Goal: Task Accomplishment & Management: Use online tool/utility

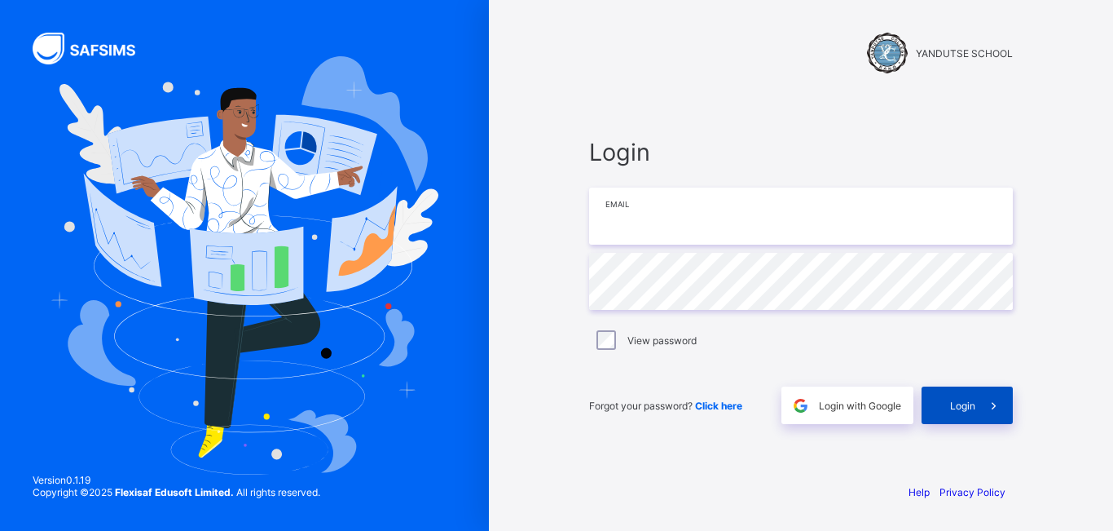
type input "**********"
click at [977, 402] on span at bounding box center [994, 404] width 37 height 37
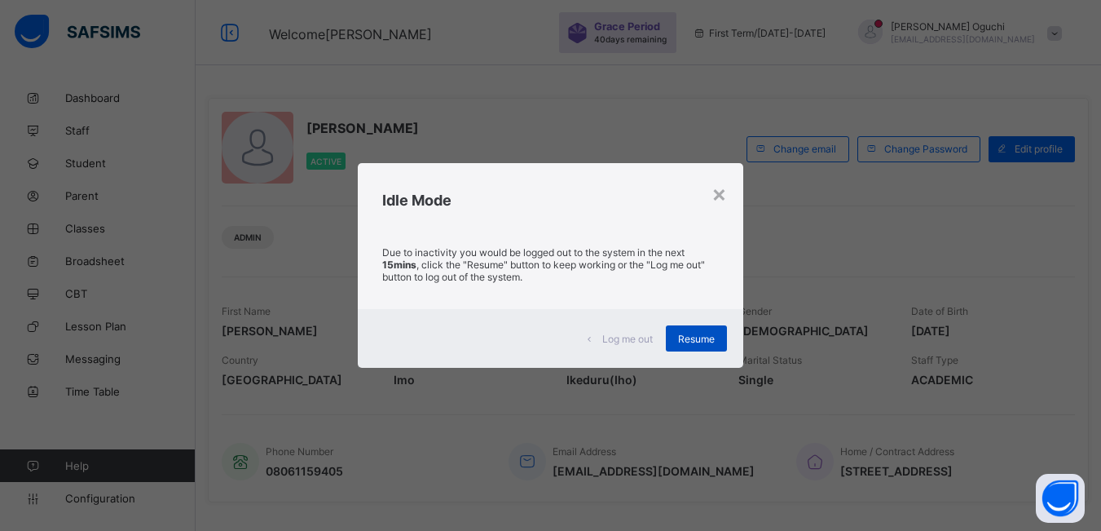
click at [694, 333] on span "Resume" at bounding box center [696, 339] width 37 height 12
click at [707, 330] on div "Resume" at bounding box center [696, 338] width 61 height 26
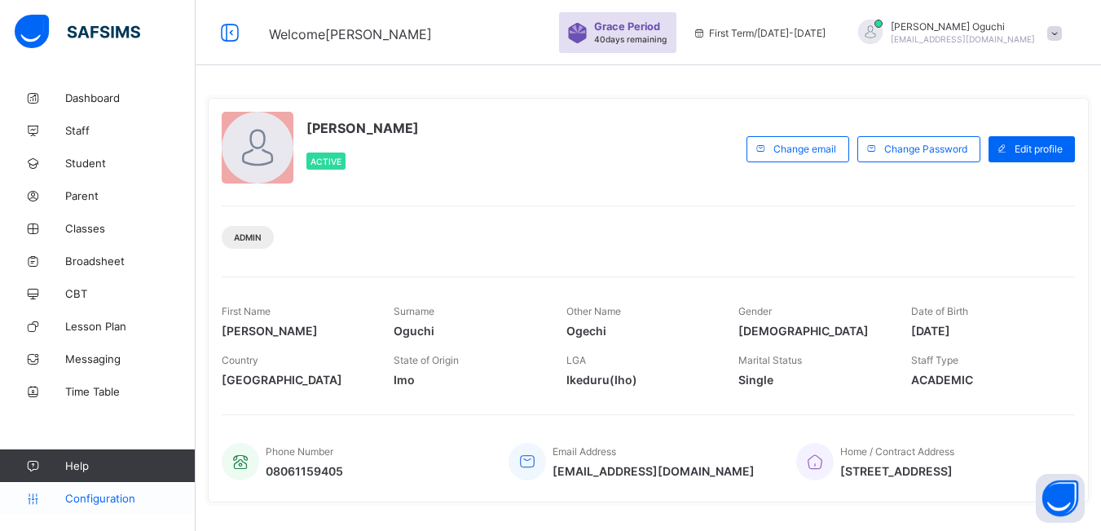
click at [136, 498] on span "Configuration" at bounding box center [130, 497] width 130 height 13
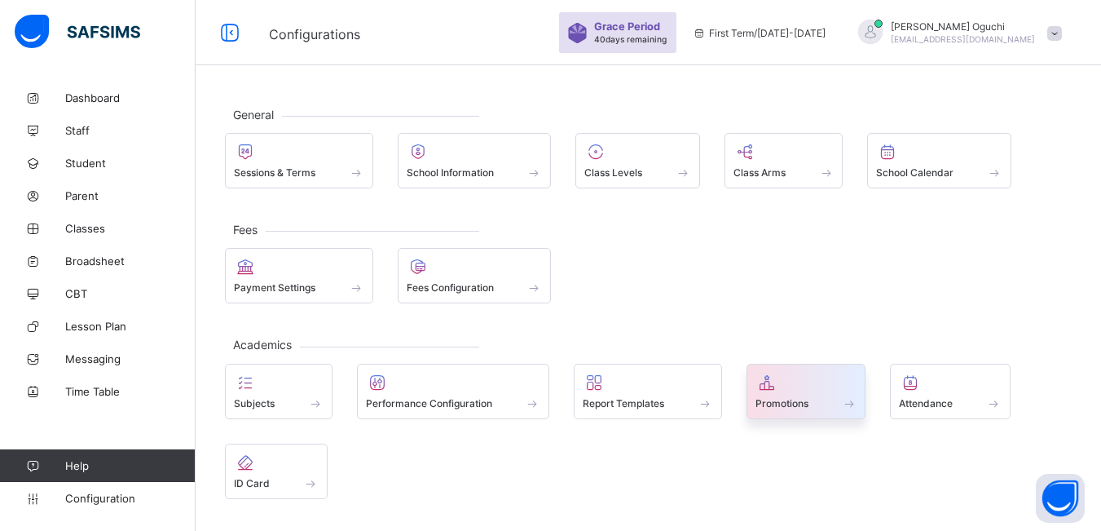
click at [804, 403] on span "Promotions" at bounding box center [781, 403] width 53 height 12
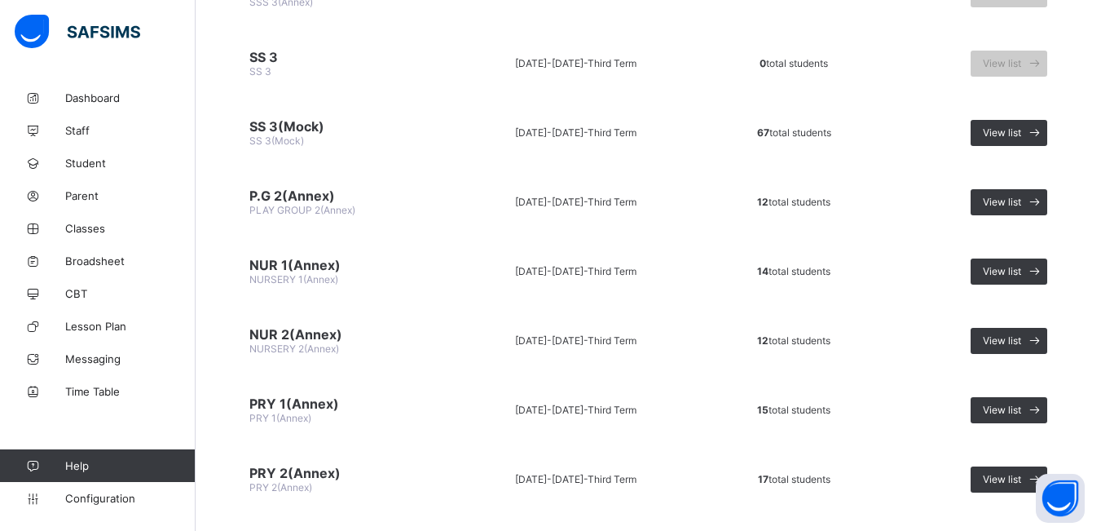
scroll to position [1793, 0]
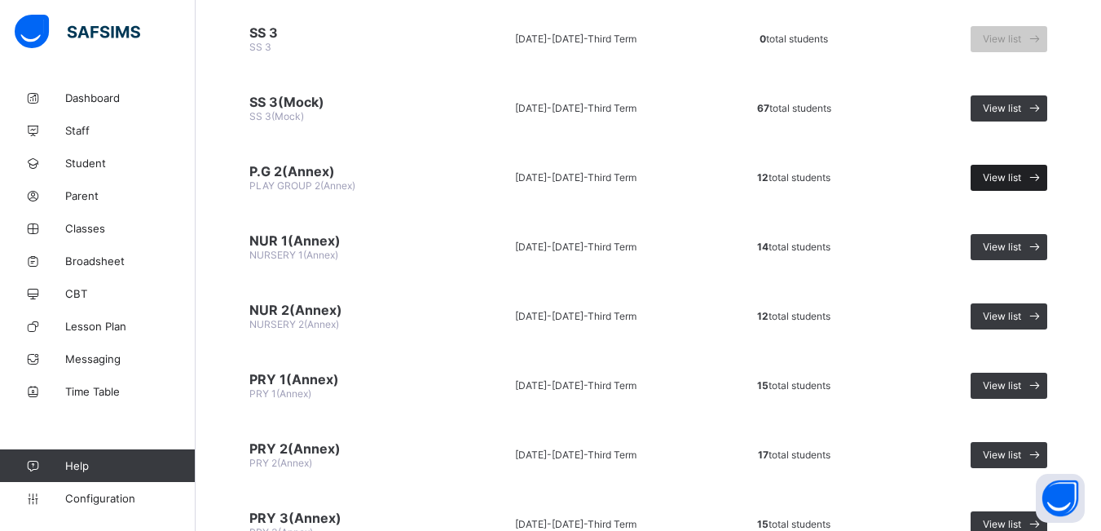
click at [1015, 176] on span "View list" at bounding box center [1002, 177] width 38 height 12
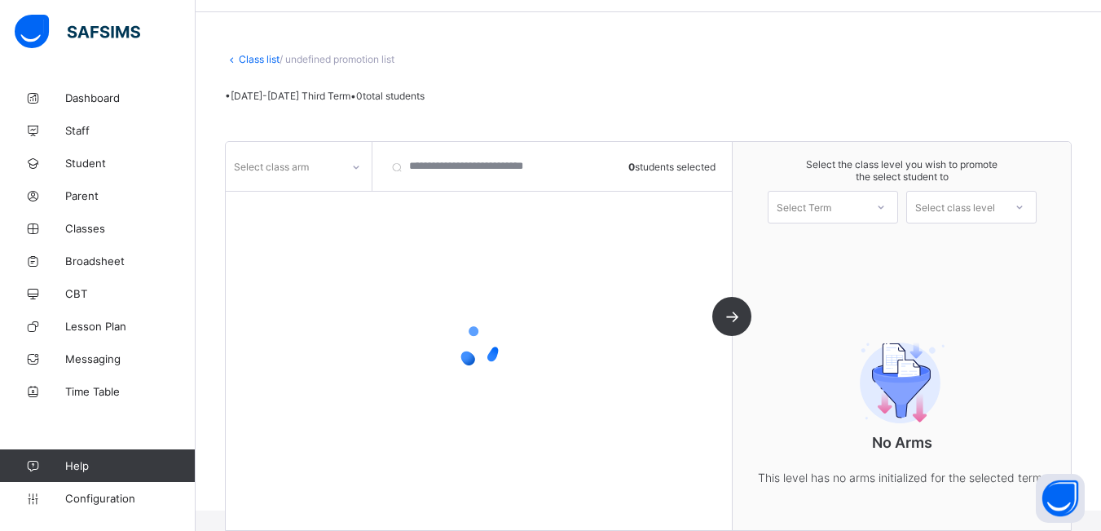
scroll to position [99, 0]
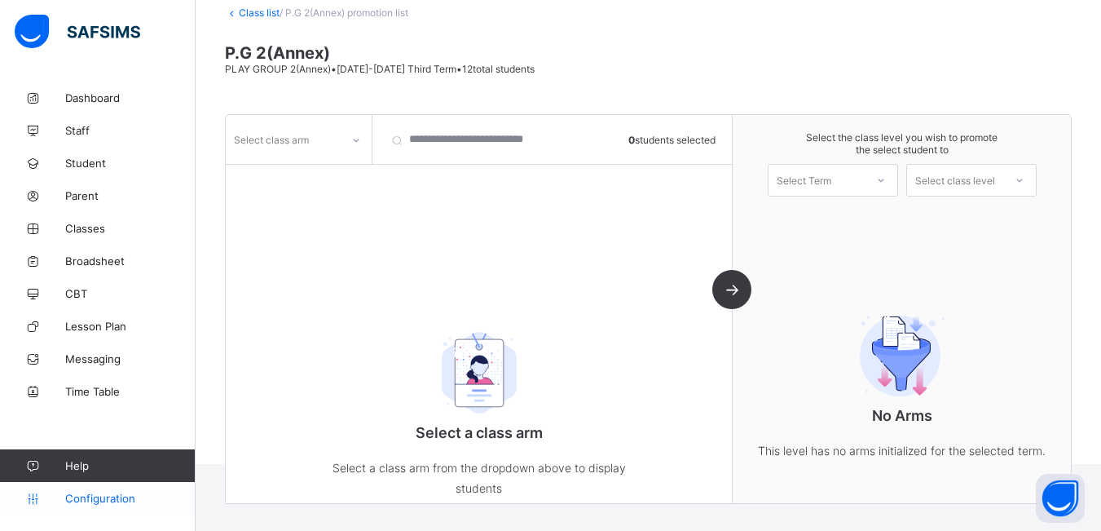
click at [108, 504] on link "Configuration" at bounding box center [97, 498] width 195 height 33
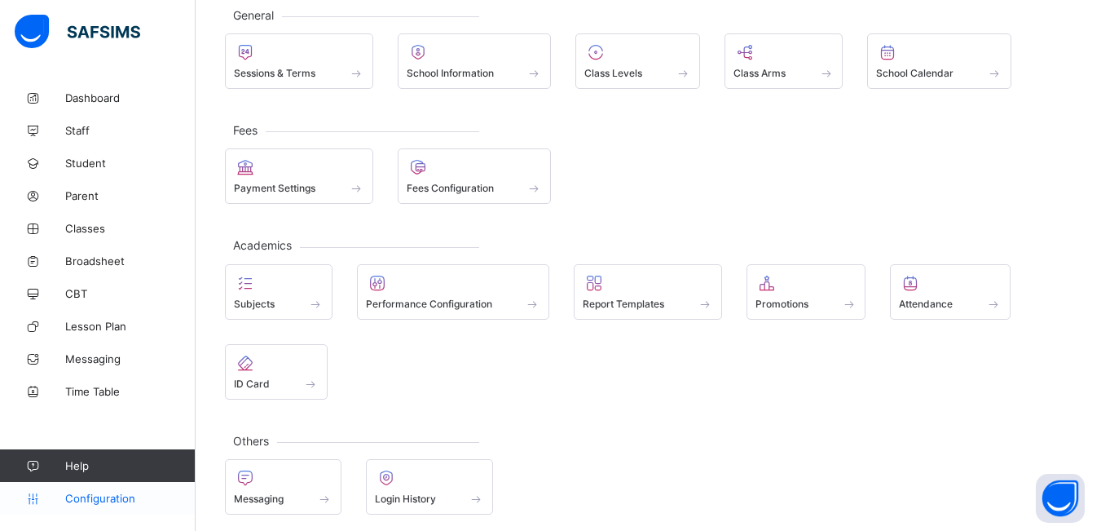
scroll to position [108, 0]
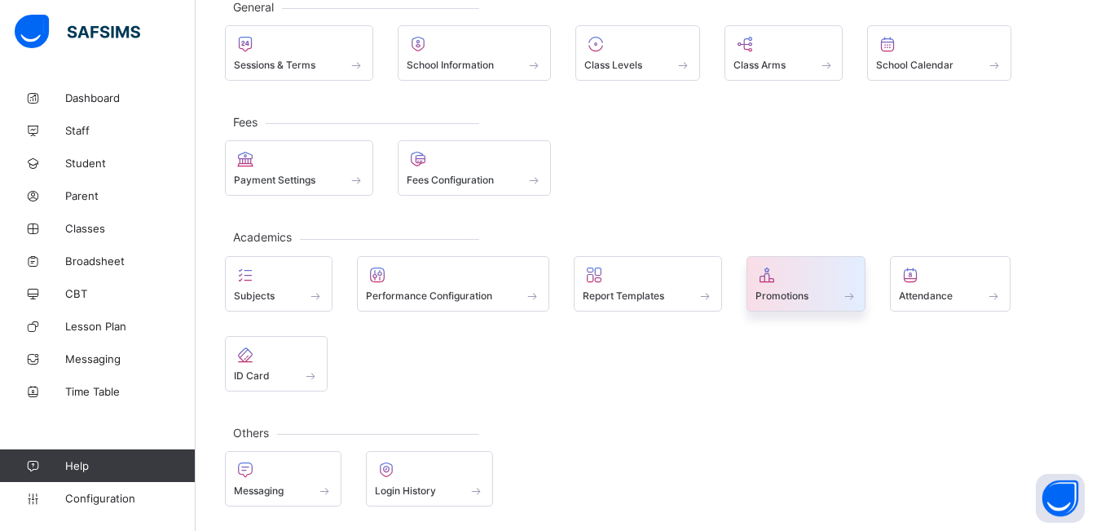
click at [814, 285] on span at bounding box center [806, 286] width 102 height 4
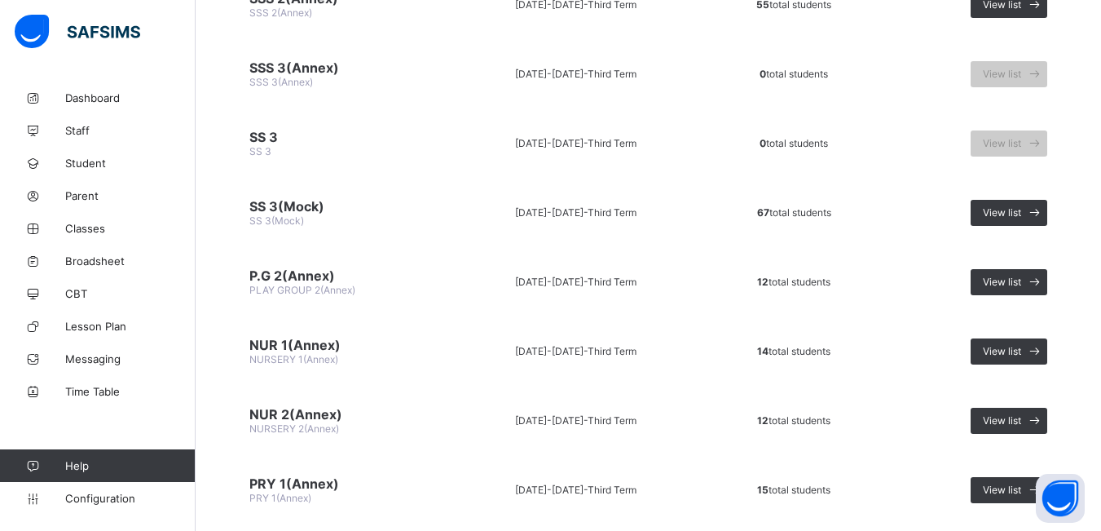
scroll to position [1793, 0]
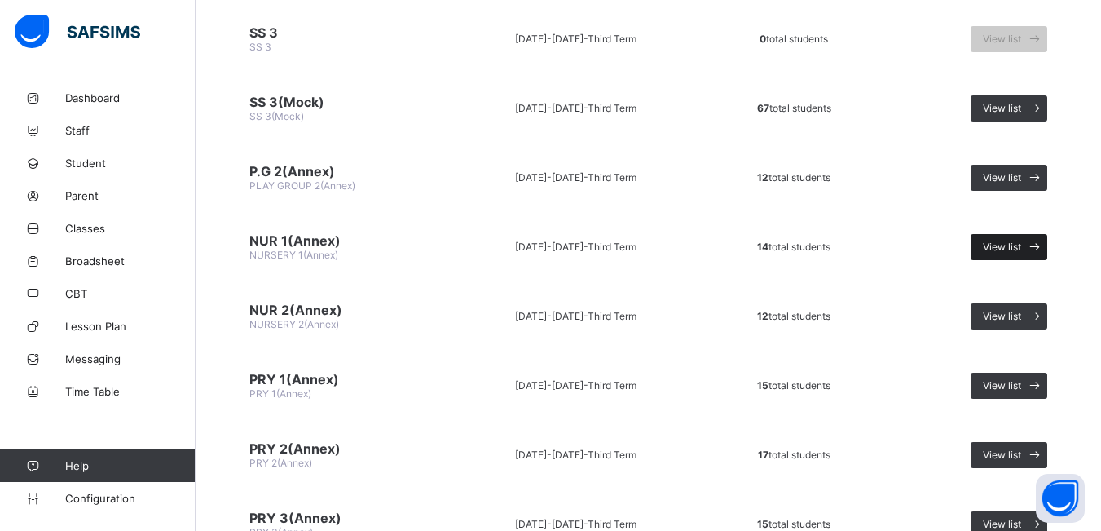
click at [1021, 247] on span "View list" at bounding box center [1002, 246] width 38 height 12
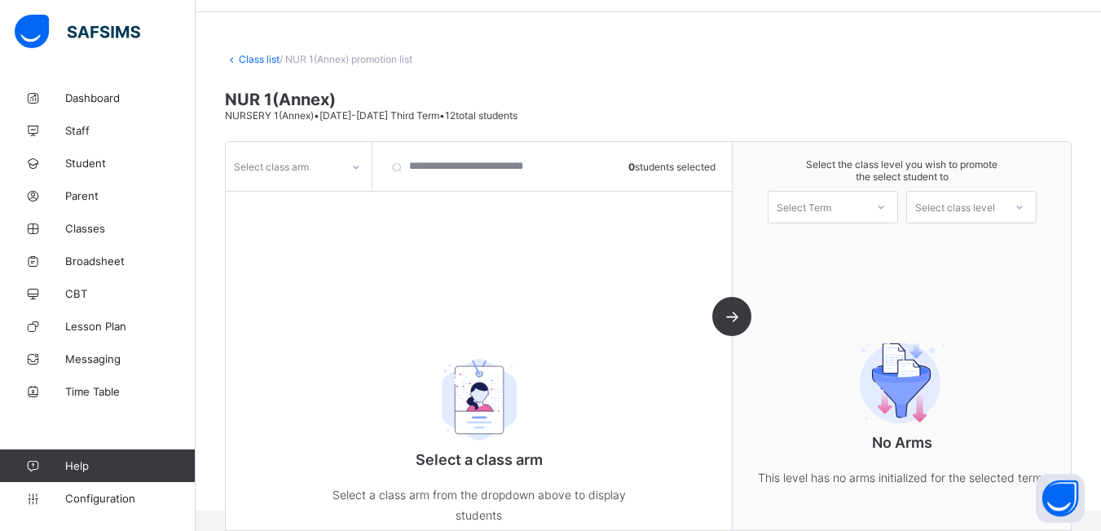
scroll to position [99, 0]
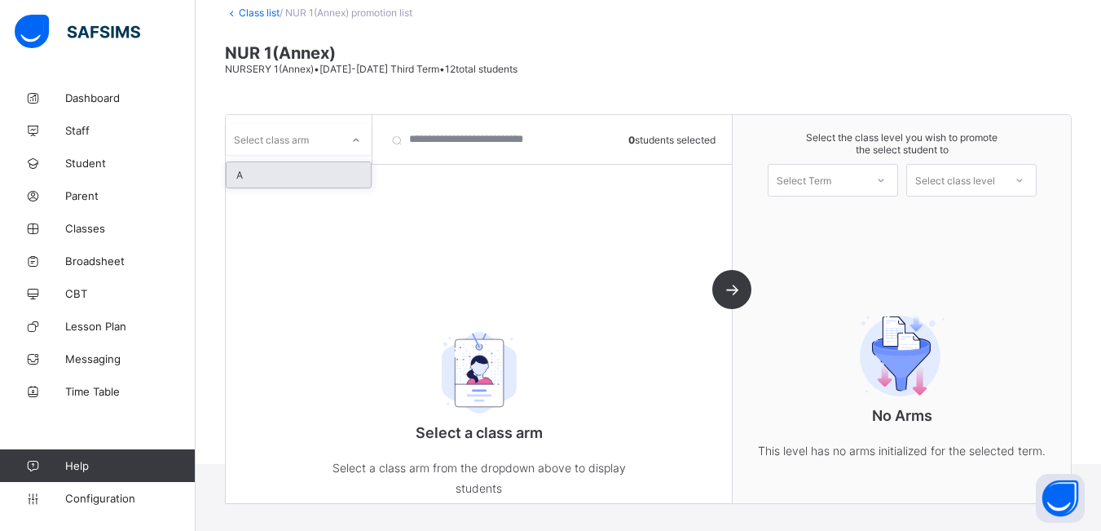
click at [357, 143] on icon at bounding box center [356, 140] width 10 height 16
click at [328, 174] on div "A" at bounding box center [299, 174] width 144 height 25
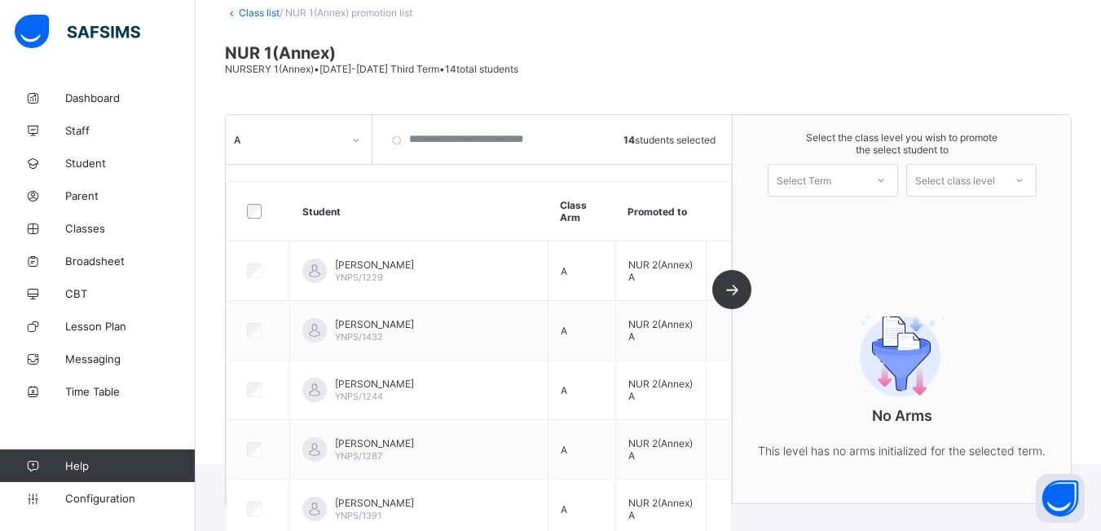
click at [886, 178] on icon at bounding box center [881, 180] width 10 height 16
click at [857, 222] on div "First Term [DATE]-[DATE]" at bounding box center [833, 222] width 129 height 37
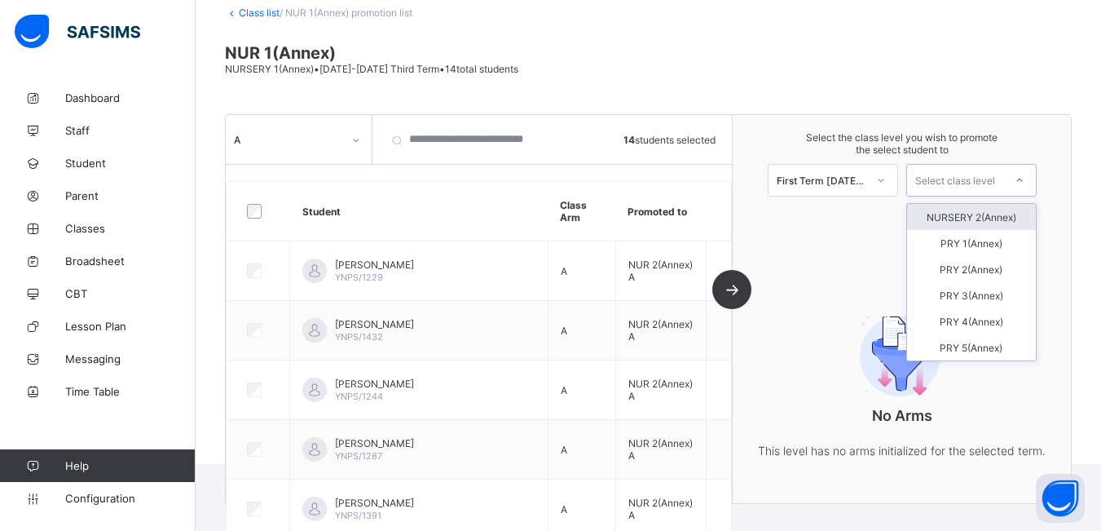
click at [1020, 178] on div at bounding box center [1019, 180] width 29 height 28
click at [998, 217] on div "NURSERY 2(Annex)" at bounding box center [971, 217] width 129 height 26
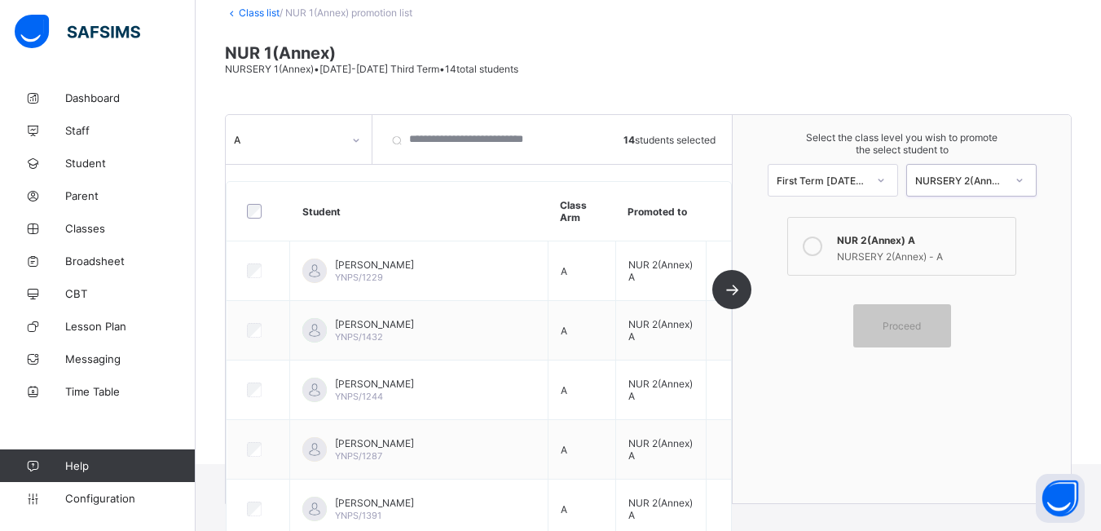
click at [822, 243] on icon at bounding box center [813, 246] width 20 height 20
click at [910, 306] on div "Proceed" at bounding box center [902, 325] width 98 height 43
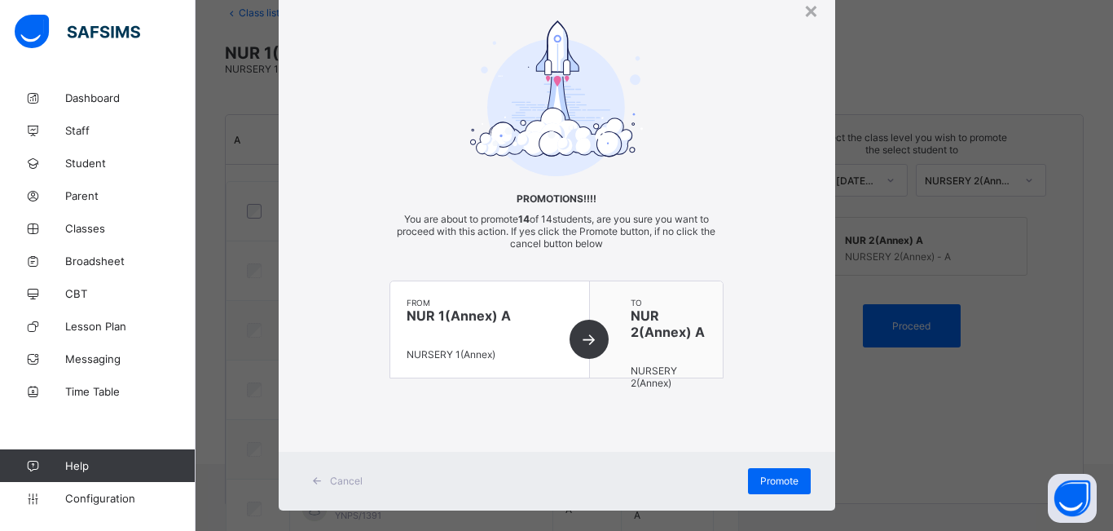
scroll to position [81, 0]
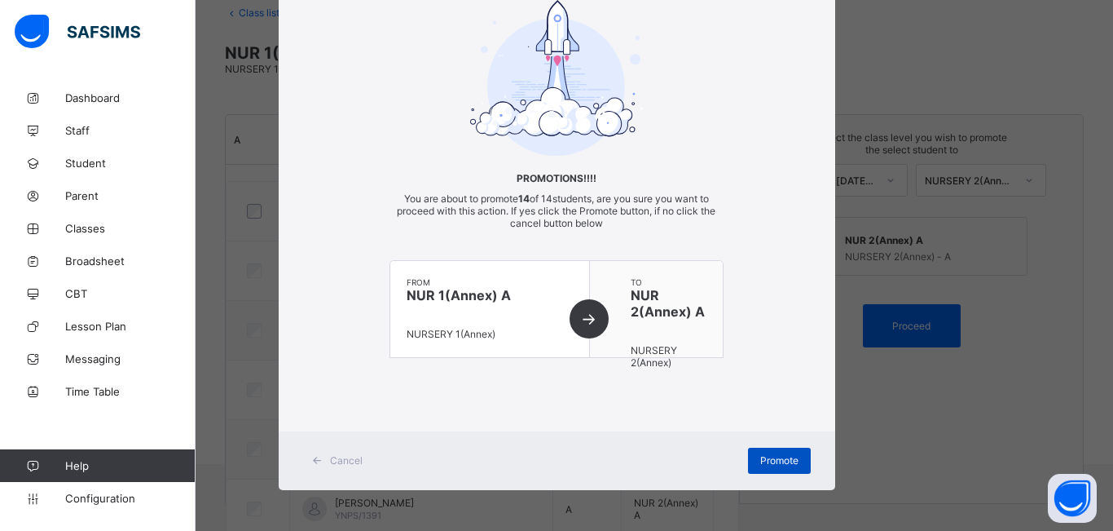
click at [786, 464] on span "Promote" at bounding box center [779, 460] width 38 height 12
click at [782, 459] on span "Promote" at bounding box center [779, 460] width 38 height 12
click at [791, 453] on div "Promote" at bounding box center [779, 460] width 63 height 26
click at [766, 459] on span "Promote" at bounding box center [779, 460] width 38 height 12
click at [782, 456] on span "Promote" at bounding box center [779, 460] width 38 height 12
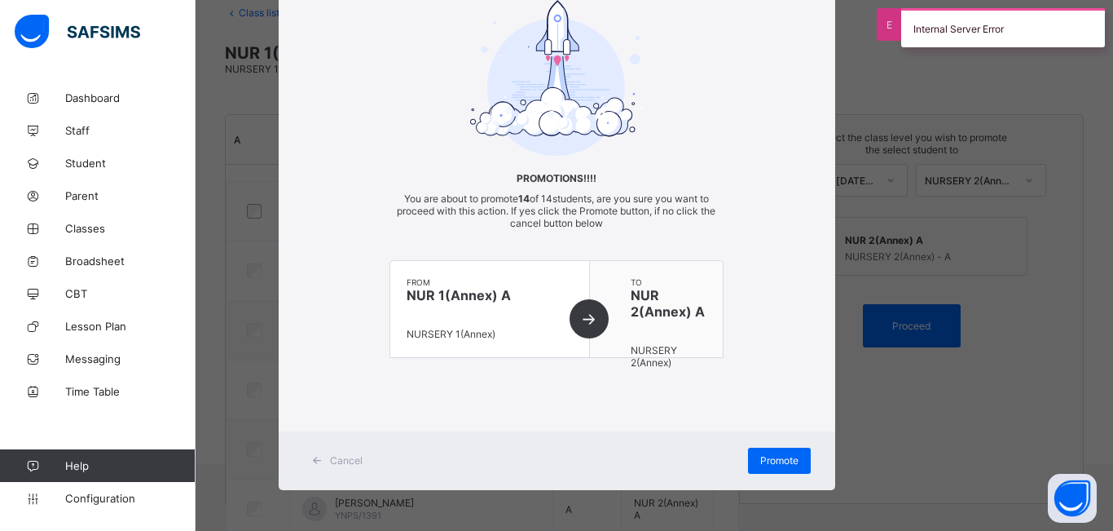
click at [1017, 333] on div "× Promotions!!!! You are about to promote 14 of 14 students, are you sure you w…" at bounding box center [556, 265] width 1113 height 531
click at [916, 391] on div "× Promotions!!!! You are about to promote 14 of 14 students, are you sure you w…" at bounding box center [556, 265] width 1113 height 531
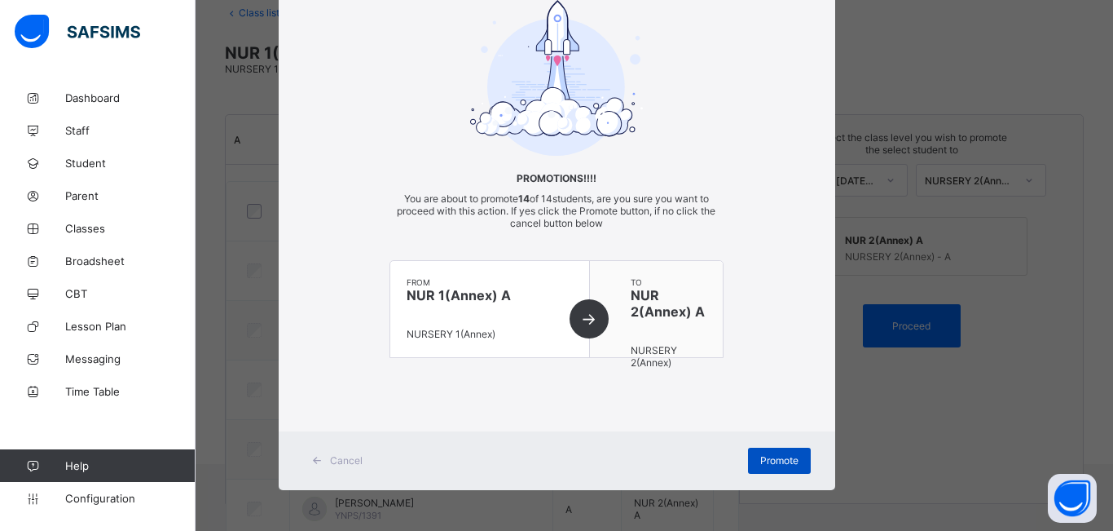
click at [773, 456] on span "Promote" at bounding box center [779, 460] width 38 height 12
click at [767, 456] on span "Promote" at bounding box center [779, 460] width 38 height 12
click at [782, 464] on span "Promote" at bounding box center [779, 460] width 38 height 12
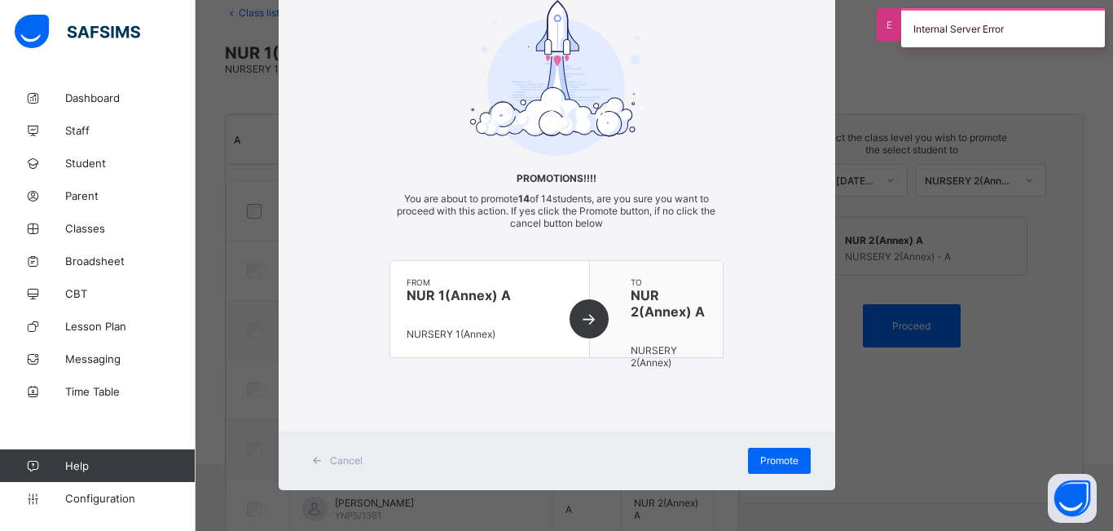
click at [988, 371] on div "× Promotions!!!! You are about to promote 14 of 14 students, are you sure you w…" at bounding box center [556, 265] width 1113 height 531
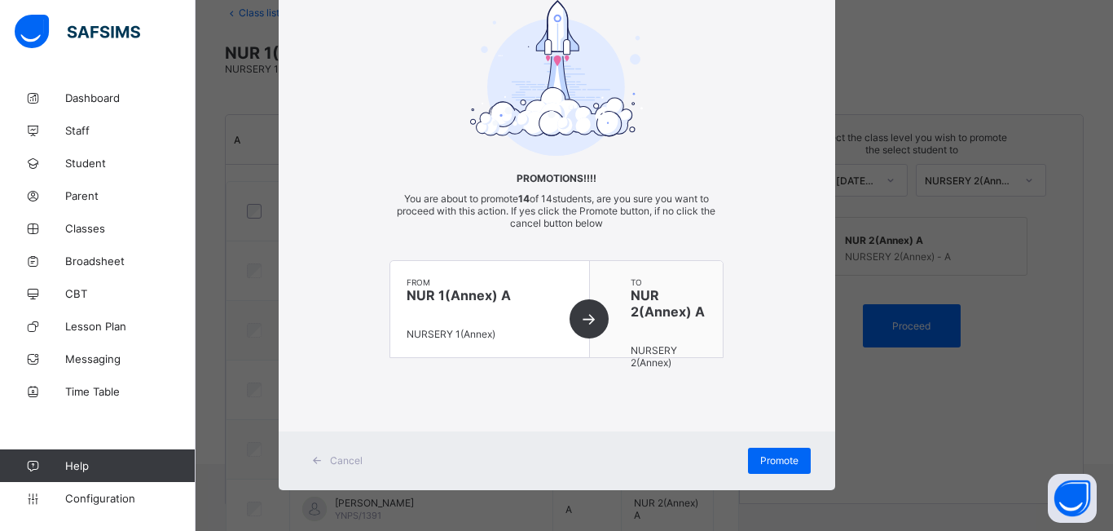
click at [914, 394] on div "× Promotions!!!! You are about to promote 14 of 14 students, are you sure you w…" at bounding box center [556, 265] width 1113 height 531
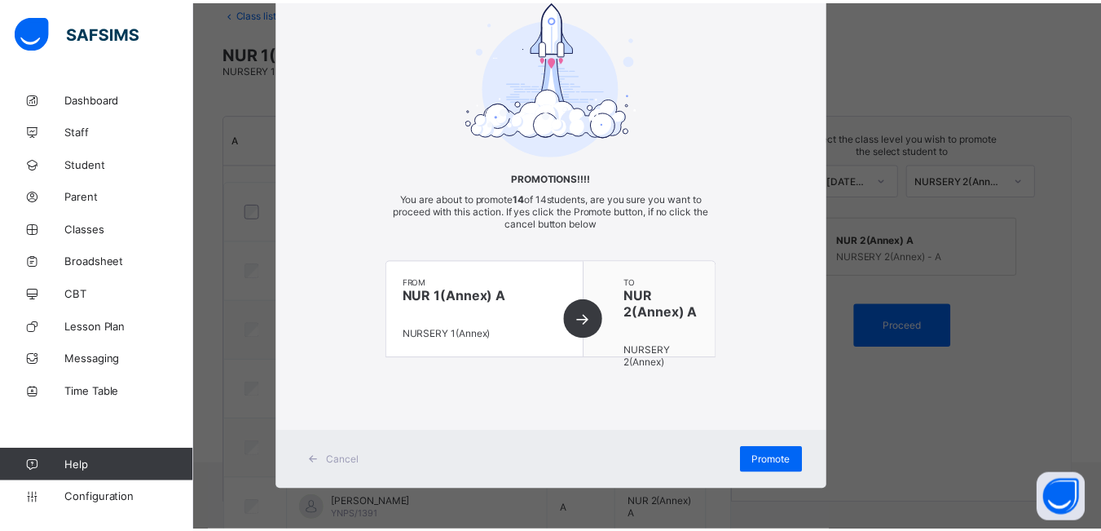
scroll to position [0, 0]
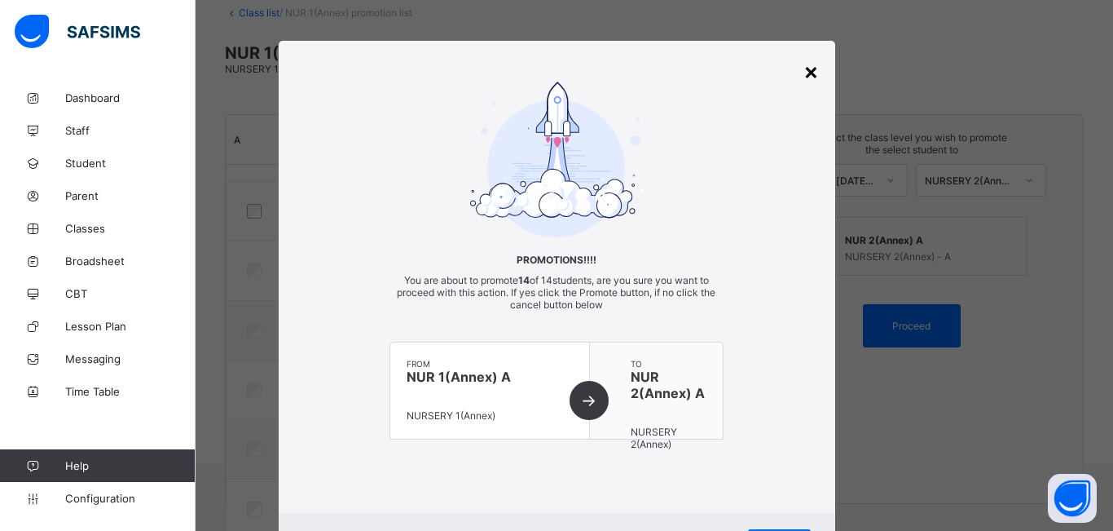
click at [810, 74] on div "×" at bounding box center [811, 71] width 15 height 28
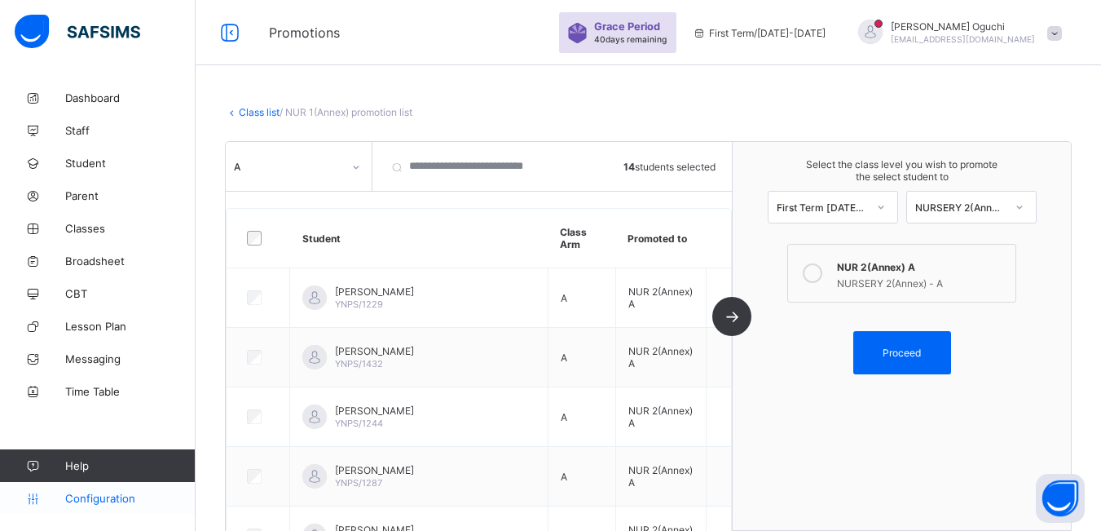
click at [81, 496] on span "Configuration" at bounding box center [130, 497] width 130 height 13
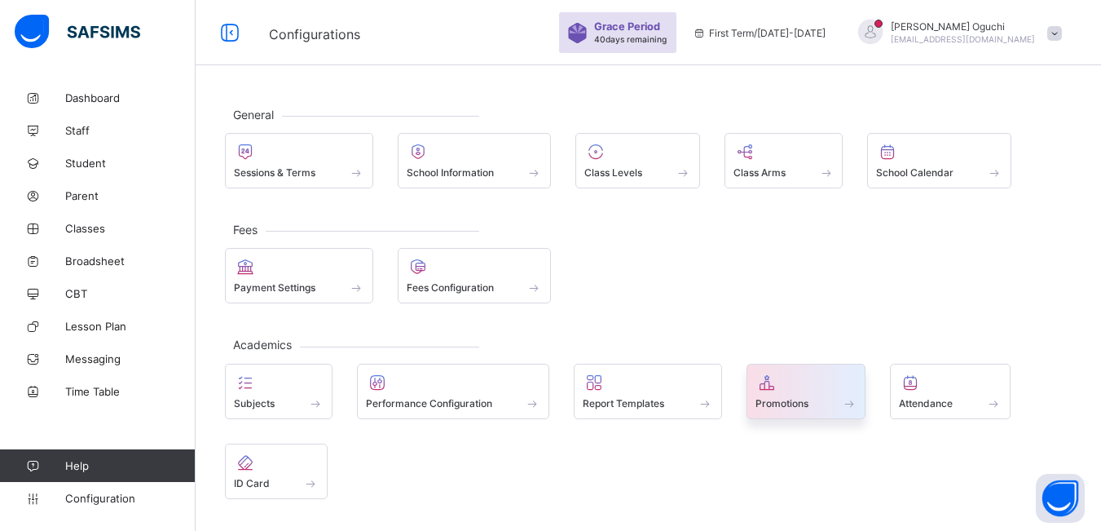
click at [804, 392] on span at bounding box center [806, 394] width 102 height 4
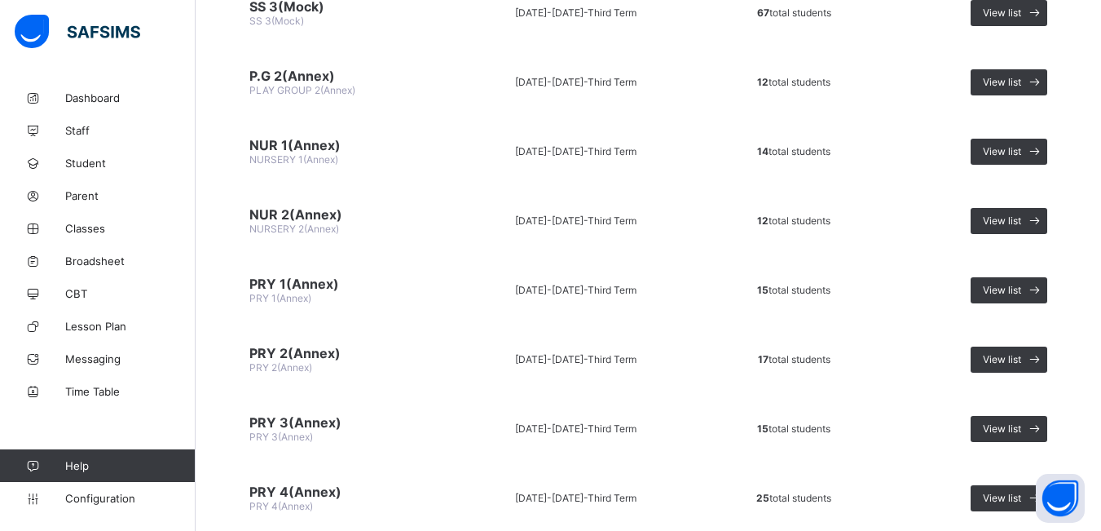
scroll to position [2012, 0]
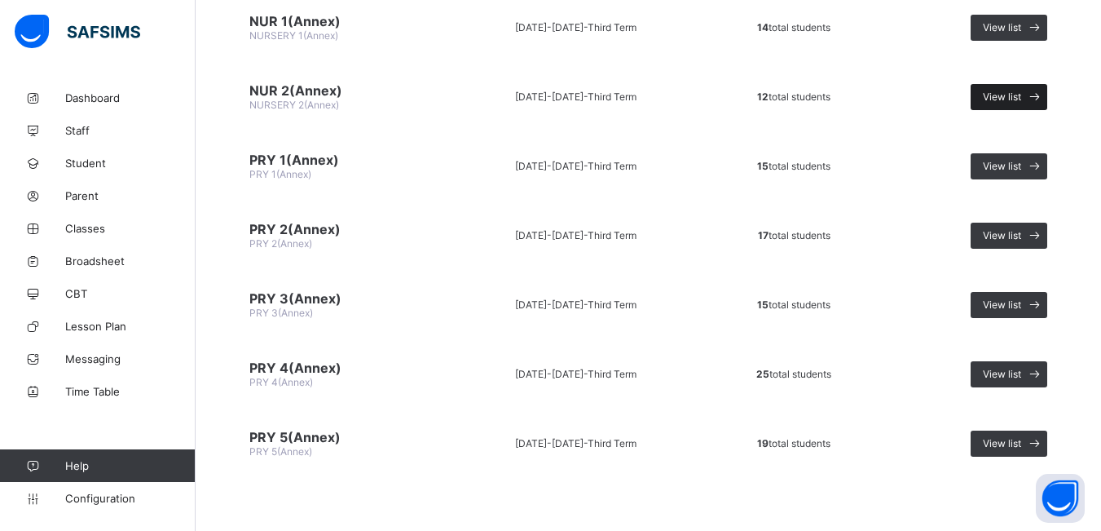
click at [1019, 90] on div "View list" at bounding box center [1009, 97] width 77 height 26
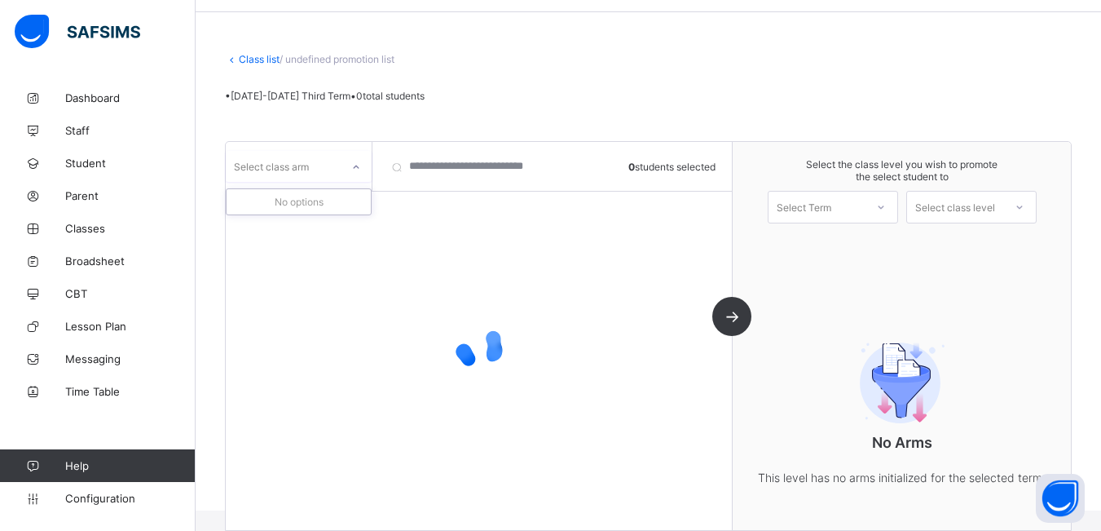
click at [363, 169] on div at bounding box center [356, 167] width 28 height 26
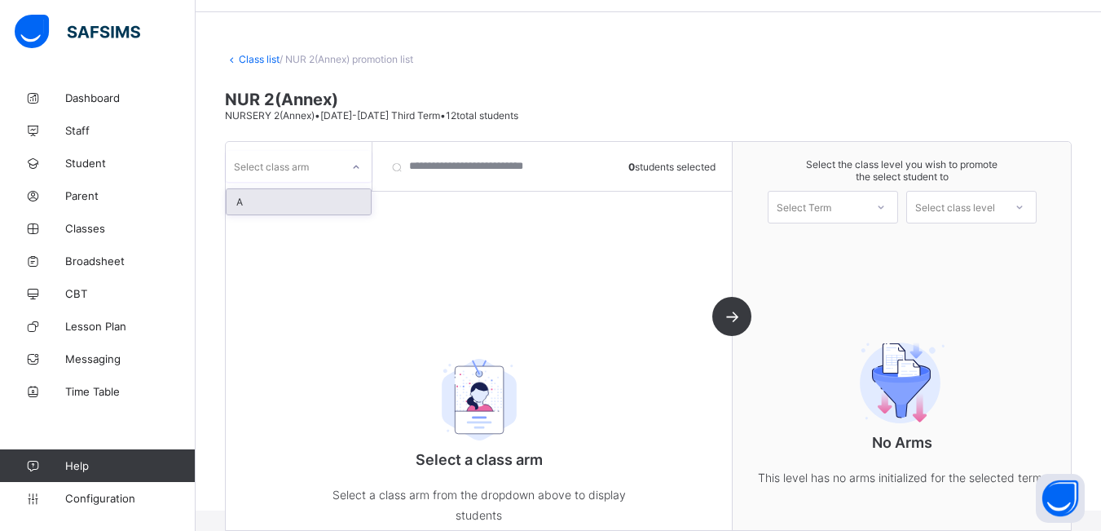
click at [251, 203] on div "A" at bounding box center [299, 201] width 144 height 25
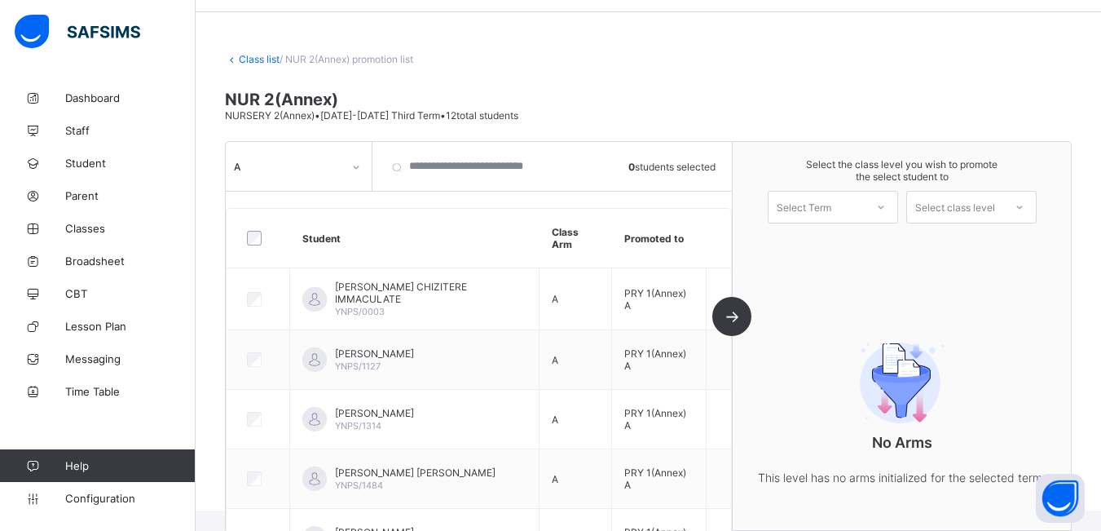
click at [254, 230] on div at bounding box center [259, 238] width 38 height 34
click at [100, 493] on span "Configuration" at bounding box center [130, 497] width 130 height 13
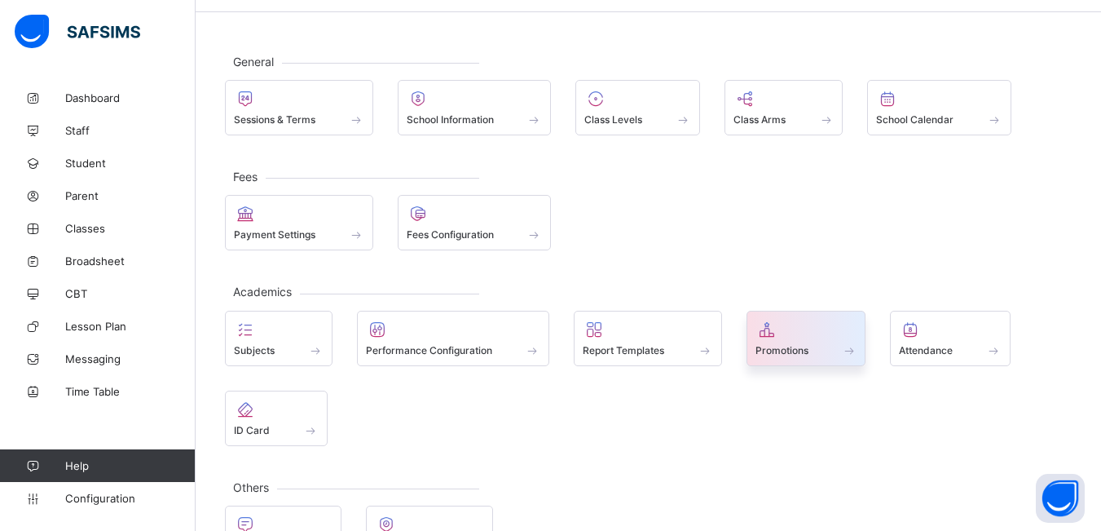
click at [808, 348] on span "Promotions" at bounding box center [781, 350] width 53 height 12
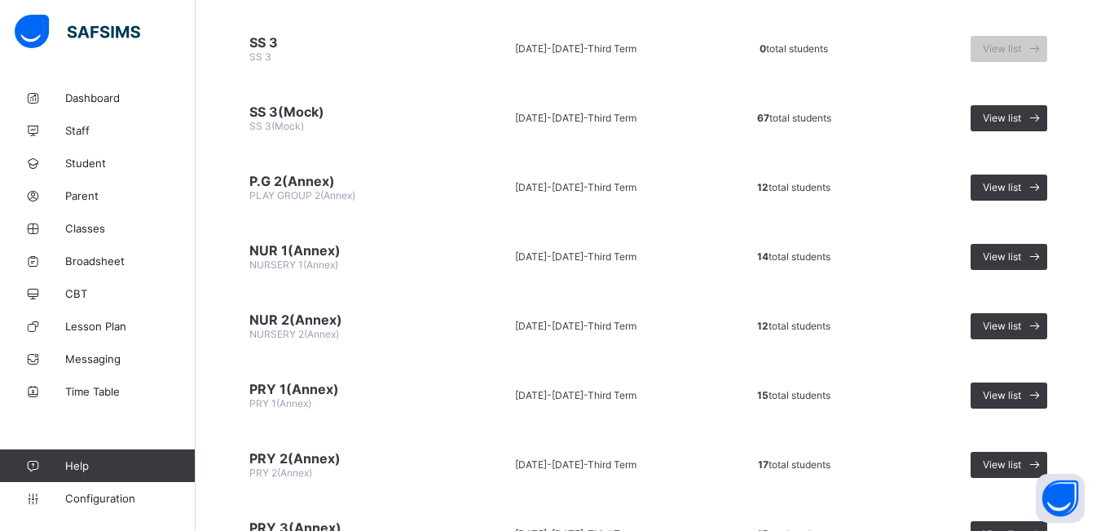
scroll to position [1793, 0]
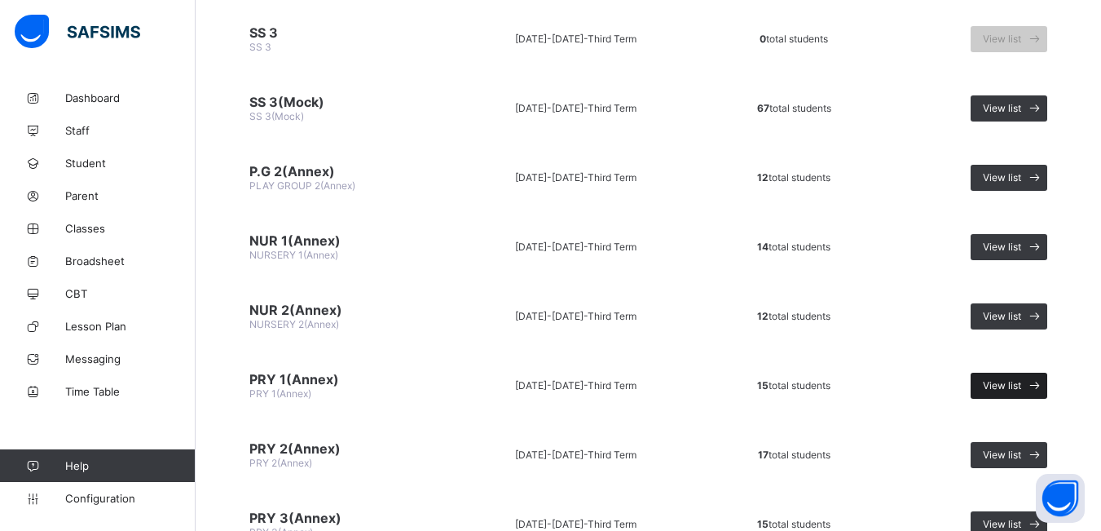
click at [1009, 382] on span "View list" at bounding box center [1002, 385] width 38 height 12
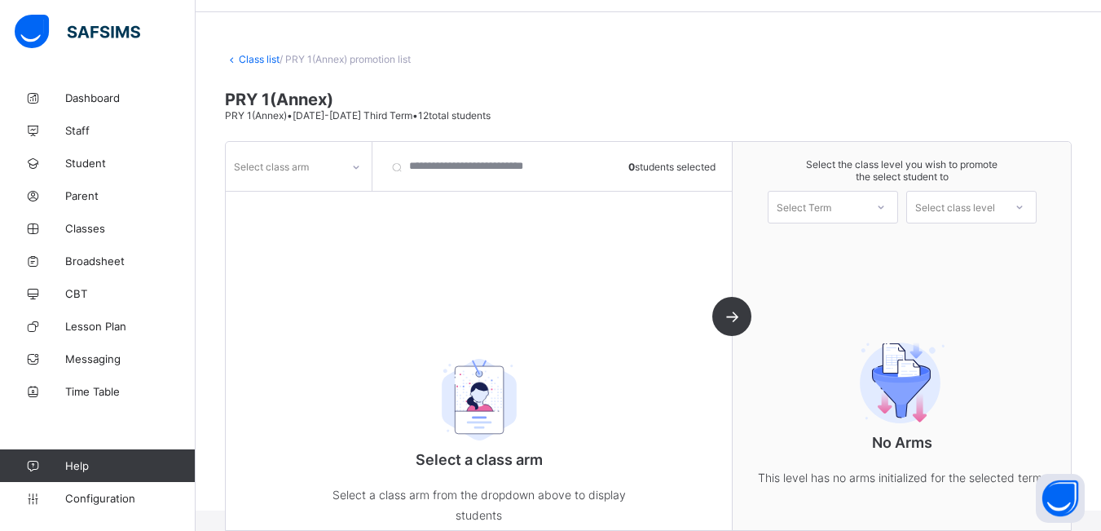
scroll to position [99, 0]
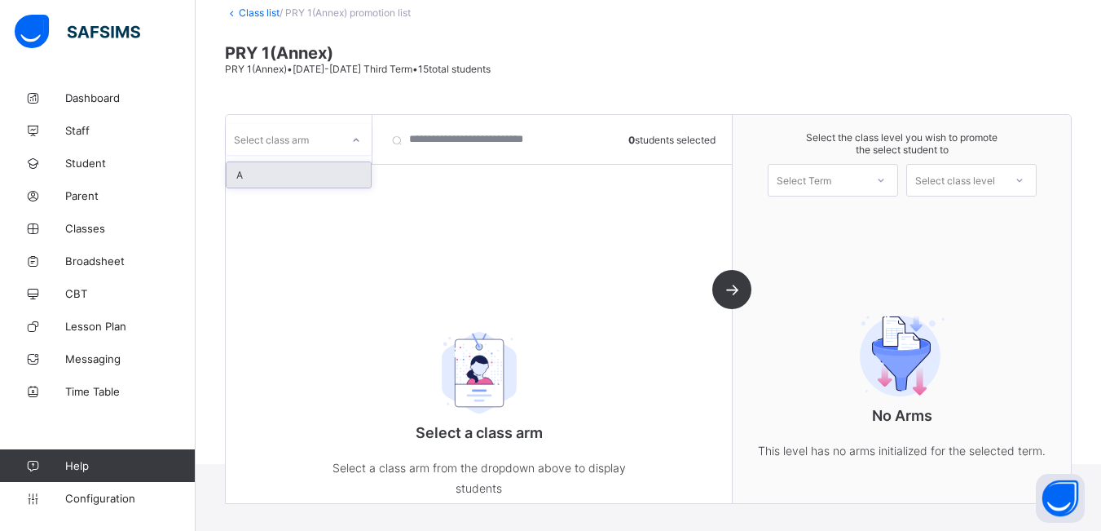
drag, startPoint x: 357, startPoint y: 142, endPoint x: 349, endPoint y: 152, distance: 13.4
click at [357, 143] on icon at bounding box center [356, 140] width 10 height 16
click at [325, 166] on div "A" at bounding box center [299, 174] width 144 height 25
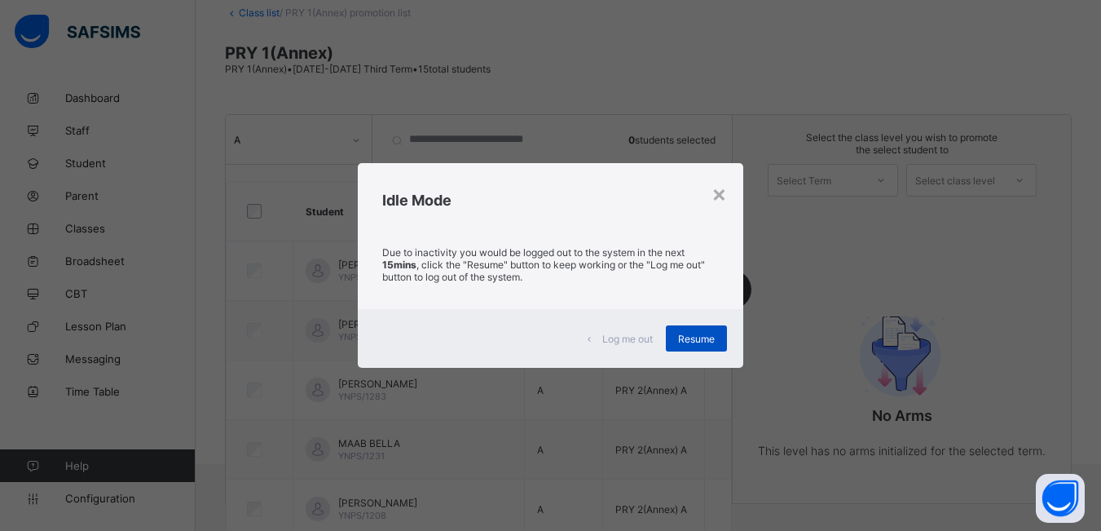
click at [697, 342] on span "Resume" at bounding box center [696, 339] width 37 height 12
